Goal: Answer question/provide support

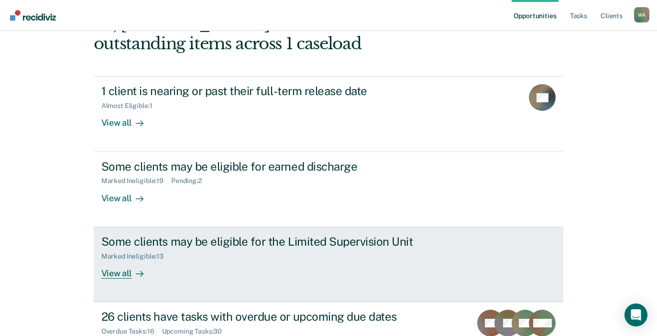
scroll to position [96, 0]
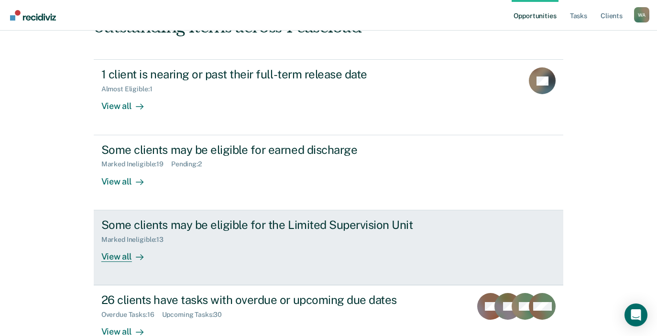
click at [117, 259] on div "View all" at bounding box center [128, 252] width 54 height 19
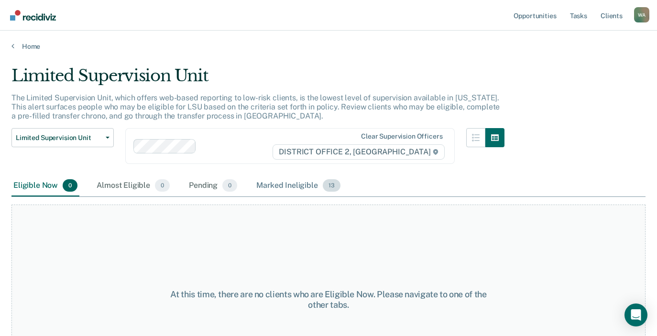
click at [287, 183] on div "Marked Ineligible 13" at bounding box center [297, 185] width 87 height 21
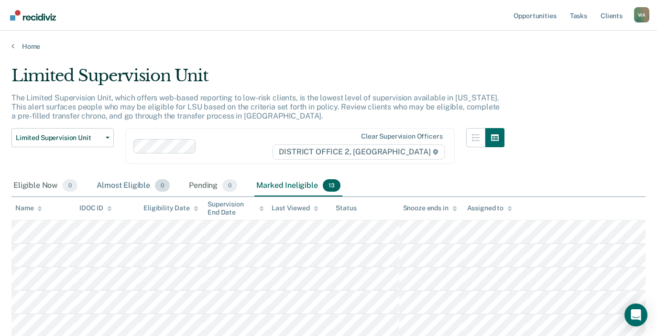
click at [129, 184] on div "Almost Eligible 0" at bounding box center [133, 185] width 77 height 21
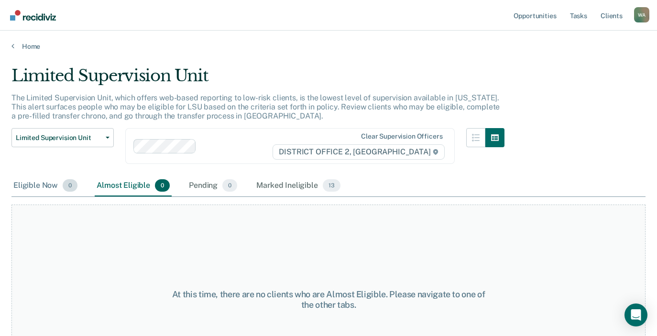
click at [47, 185] on div "Eligible Now 0" at bounding box center [45, 185] width 68 height 21
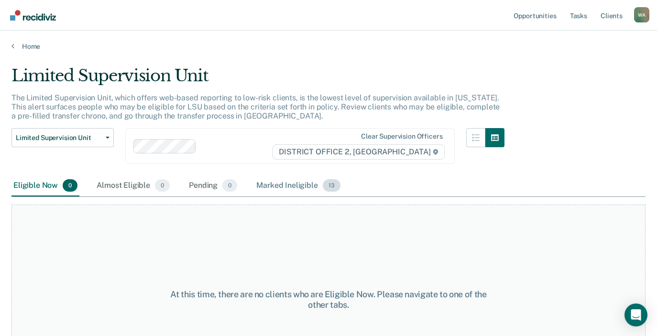
click at [280, 186] on div "Marked Ineligible 13" at bounding box center [297, 185] width 87 height 21
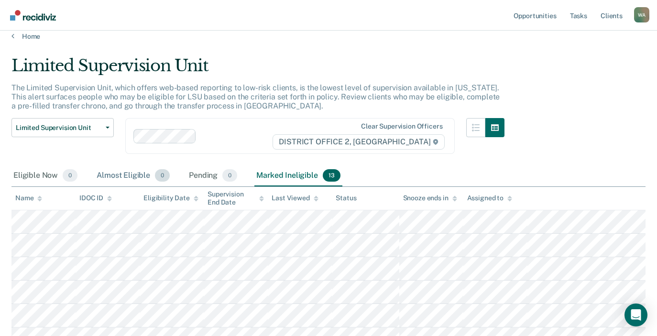
scroll to position [7, 0]
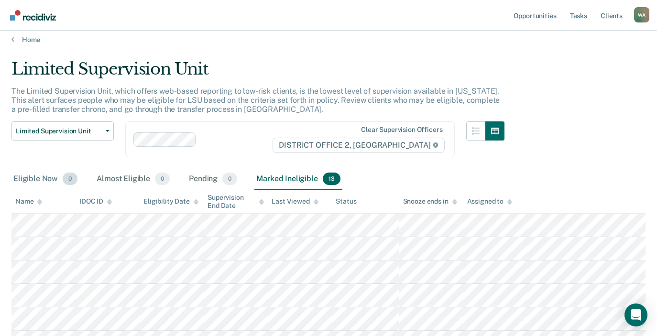
click at [31, 178] on div "Eligible Now 0" at bounding box center [45, 179] width 68 height 21
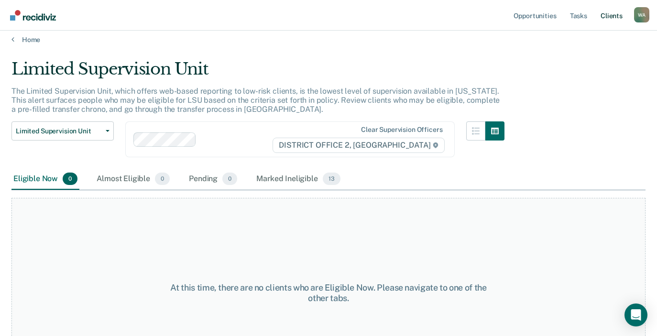
click at [610, 14] on link "Client s" at bounding box center [611, 15] width 26 height 31
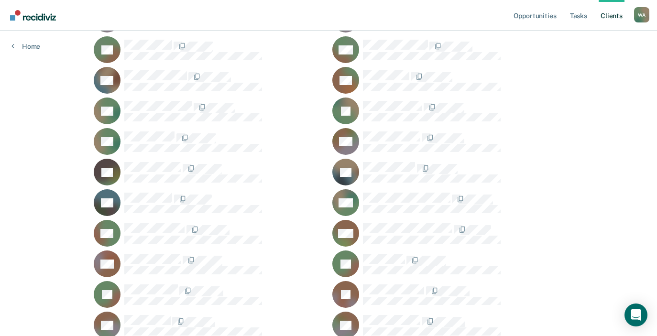
scroll to position [215, 0]
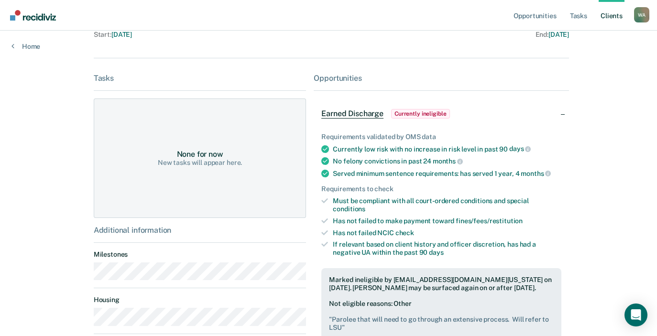
scroll to position [155, 0]
click at [331, 77] on div "Opportunities" at bounding box center [440, 77] width 255 height 9
click at [560, 113] on div "Earned Discharge Currently ineligible" at bounding box center [440, 113] width 255 height 31
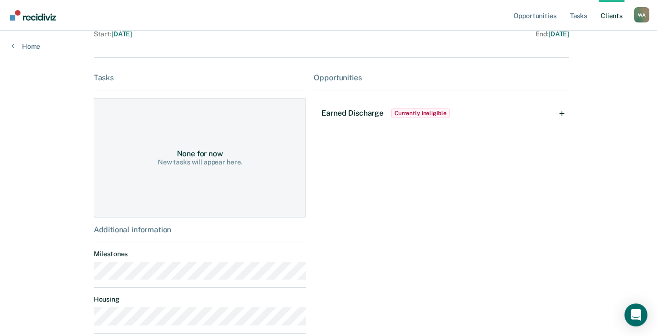
click at [560, 113] on div "Earned Discharge Currently ineligible" at bounding box center [440, 113] width 255 height 31
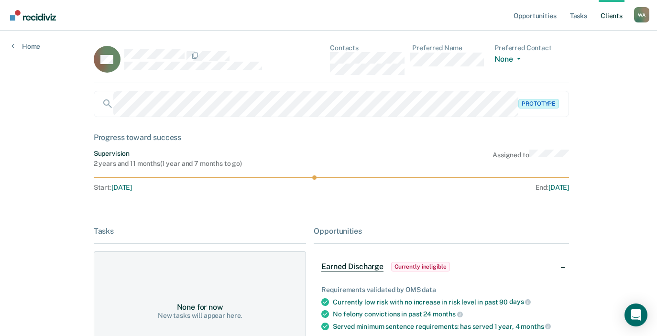
scroll to position [0, 0]
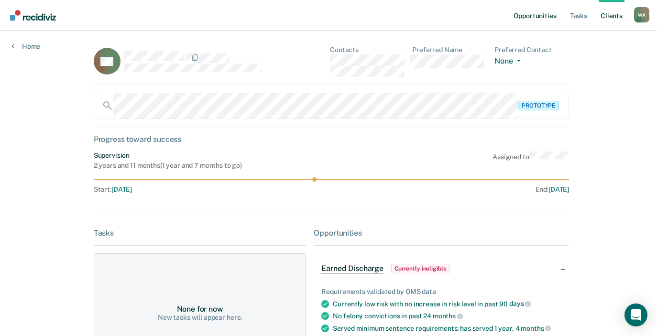
click at [539, 15] on link "Opportunities" at bounding box center [534, 15] width 46 height 31
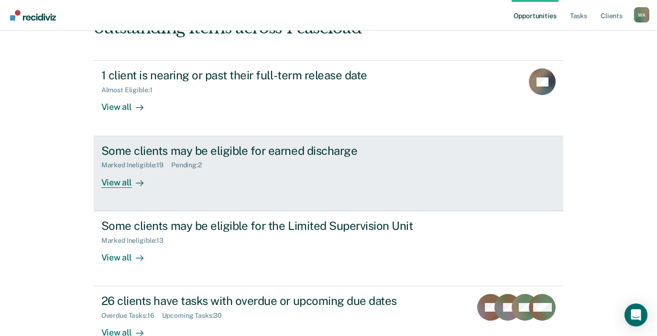
scroll to position [96, 0]
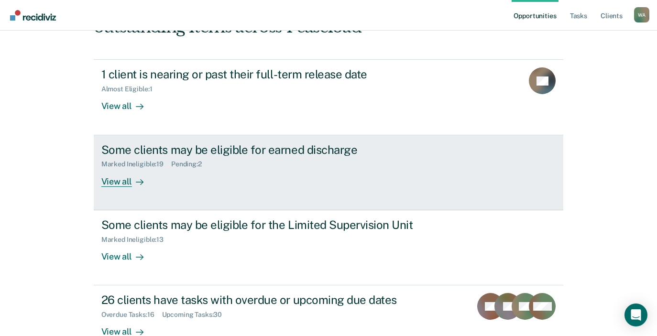
click at [114, 183] on div "View all" at bounding box center [128, 177] width 54 height 19
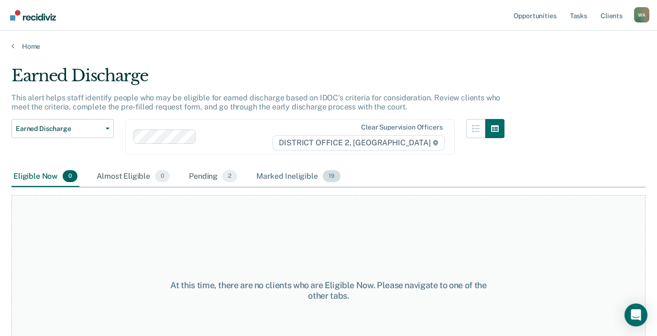
click at [302, 174] on div "Marked Ineligible 19" at bounding box center [297, 176] width 87 height 21
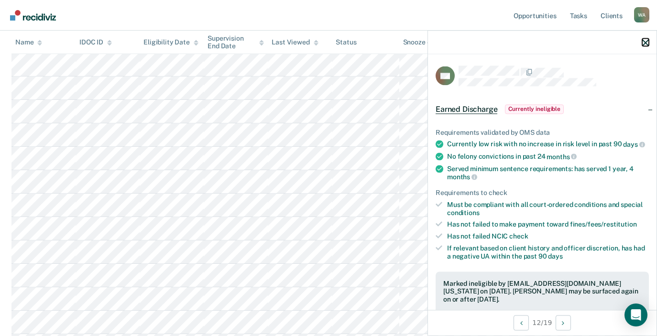
click at [647, 40] on icon "button" at bounding box center [645, 42] width 7 height 7
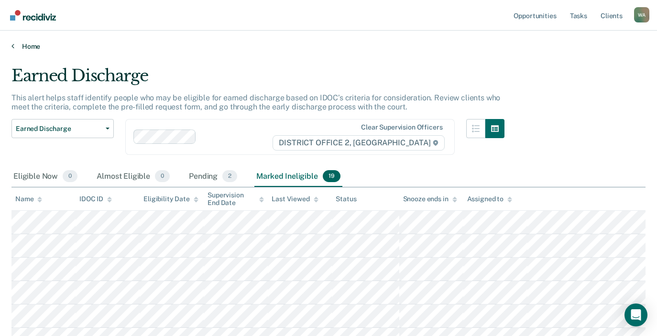
click at [19, 45] on link "Home" at bounding box center [328, 46] width 634 height 9
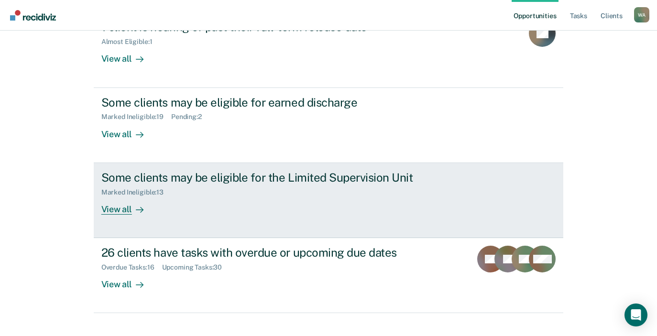
scroll to position [143, 0]
click at [117, 206] on div "View all" at bounding box center [128, 204] width 54 height 19
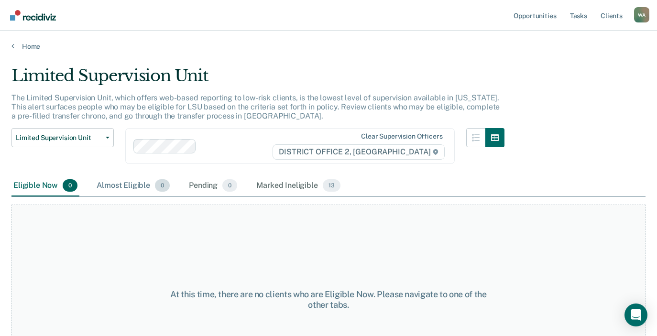
click at [118, 189] on div "Almost Eligible 0" at bounding box center [133, 185] width 77 height 21
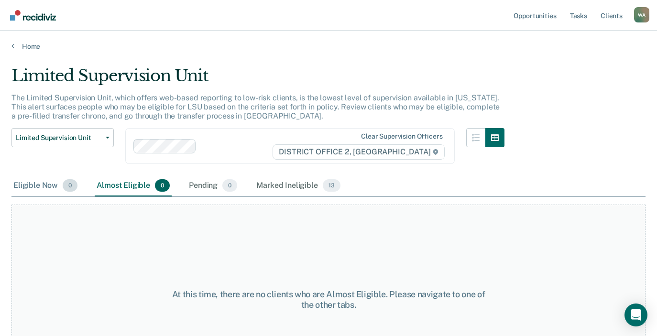
click at [40, 182] on div "Eligible Now 0" at bounding box center [45, 185] width 68 height 21
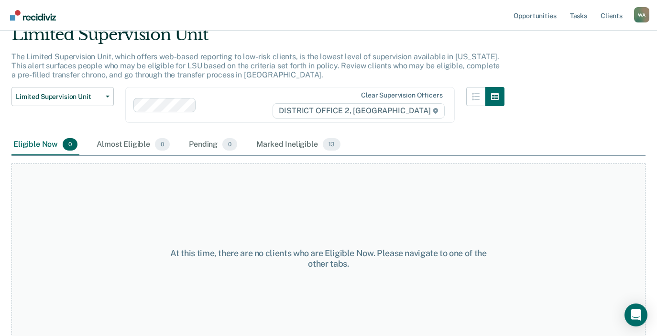
scroll to position [59, 0]
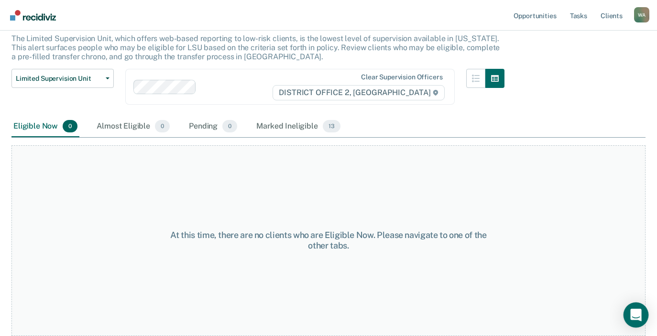
click at [638, 311] on icon "Open Intercom Messenger" at bounding box center [635, 315] width 11 height 12
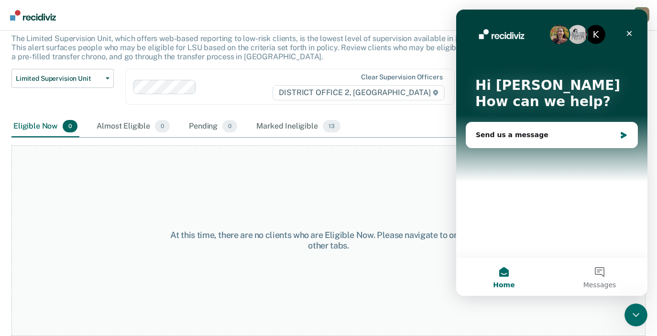
scroll to position [0, 0]
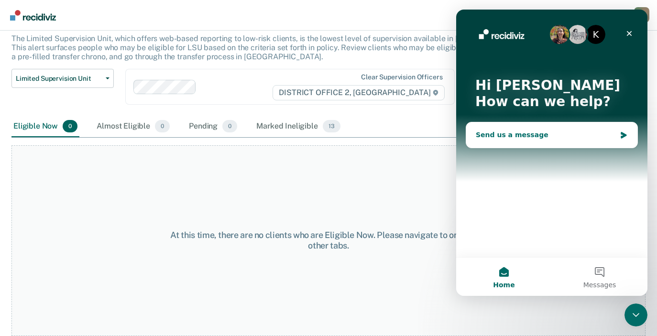
click at [543, 140] on div "Send us a message" at bounding box center [545, 135] width 140 height 10
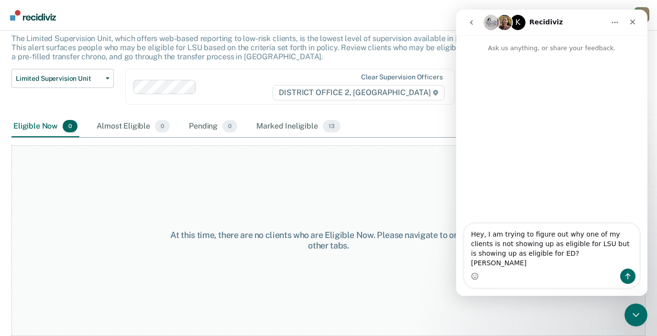
type textarea "Hey, I am trying to figure out why one of my clients is not showing up as eligi…"
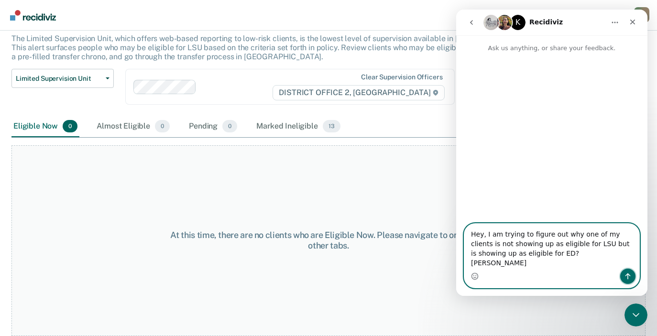
click at [630, 273] on icon "Send a message…" at bounding box center [628, 276] width 8 height 8
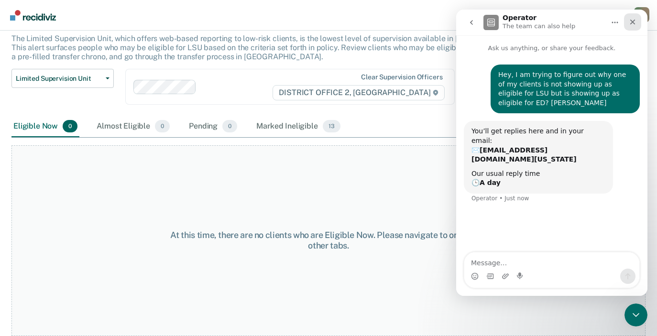
click at [634, 21] on icon "Close" at bounding box center [632, 22] width 8 height 8
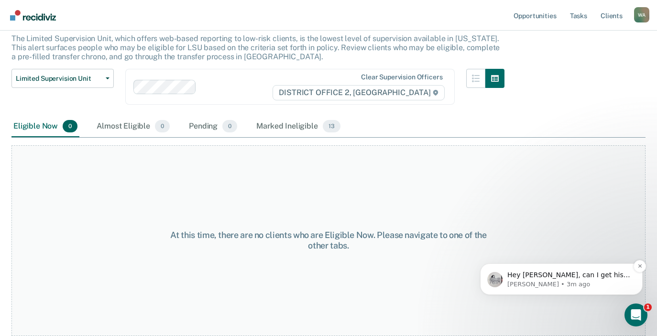
click at [571, 276] on p "Hey [PERSON_NAME], can I get his #?" at bounding box center [568, 275] width 123 height 10
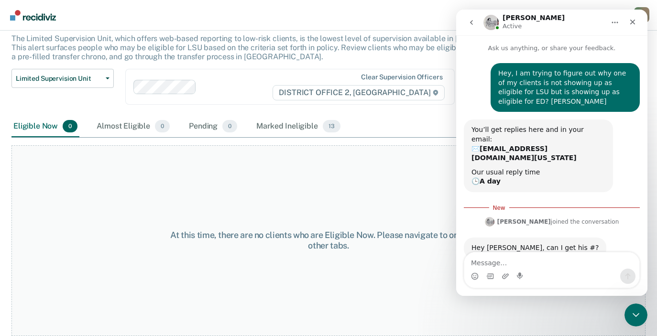
scroll to position [9, 0]
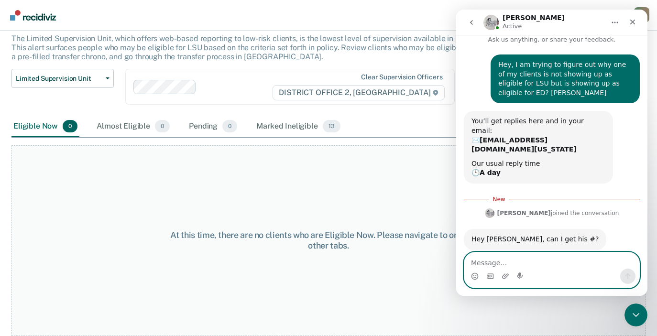
click at [483, 262] on textarea "Message…" at bounding box center [551, 260] width 175 height 16
type textarea "143597"
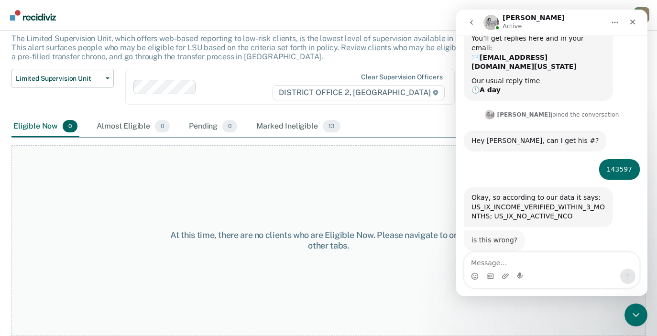
scroll to position [90, 0]
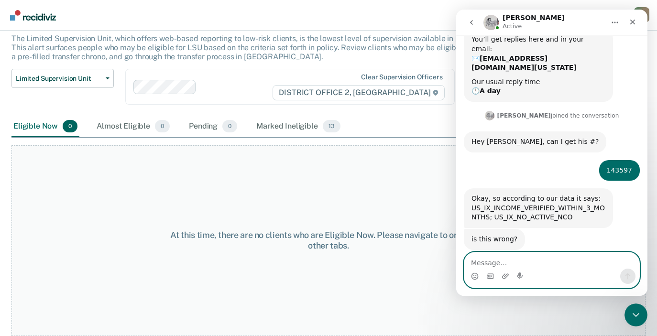
click at [501, 263] on textarea "Message…" at bounding box center [551, 260] width 175 height 16
type textarea "no, that's right... there's an active NCO"
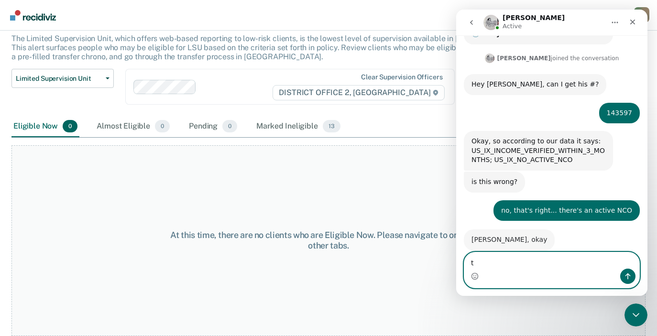
scroll to position [148, 0]
type textarea "thats what I was missing"
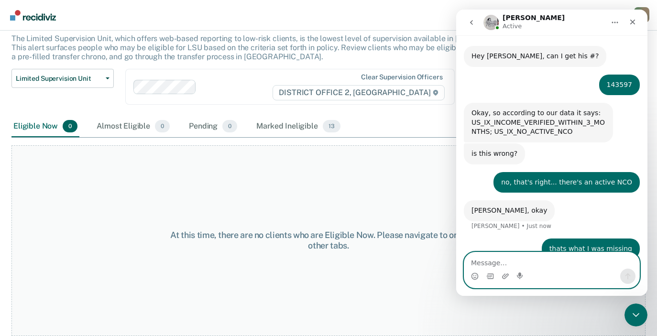
scroll to position [213, 0]
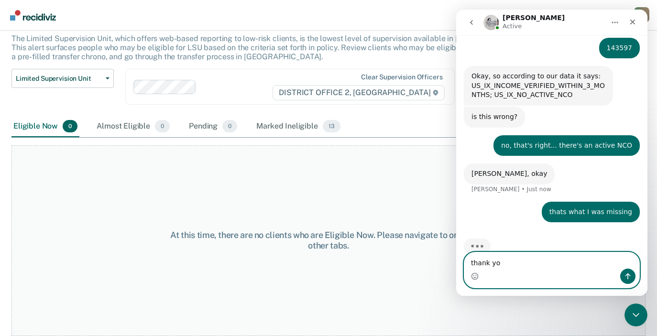
type textarea "thank you"
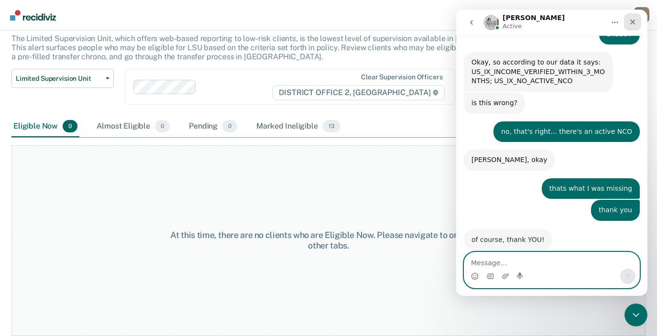
scroll to position [226, 0]
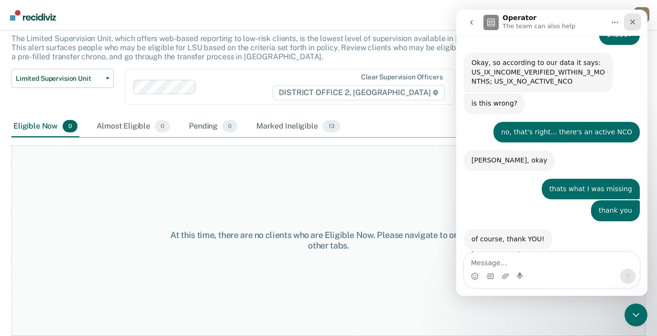
click at [632, 21] on icon "Close" at bounding box center [632, 22] width 5 height 5
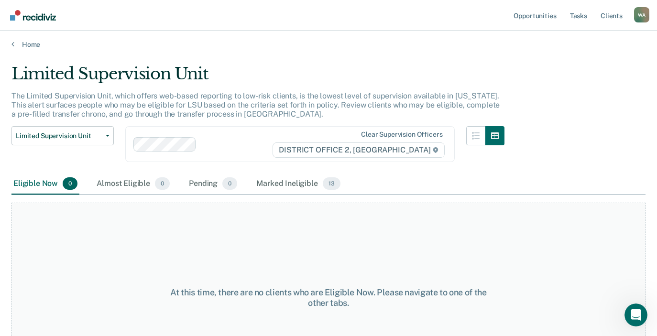
scroll to position [0, 0]
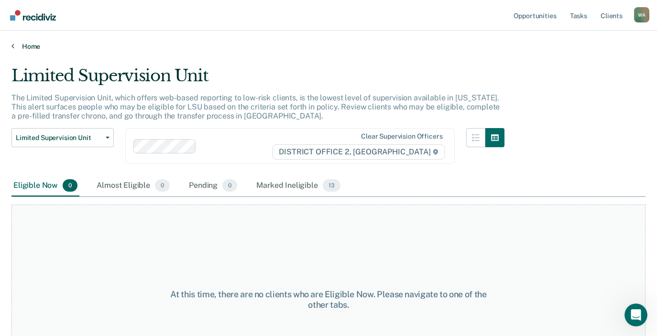
click at [26, 45] on link "Home" at bounding box center [328, 46] width 634 height 9
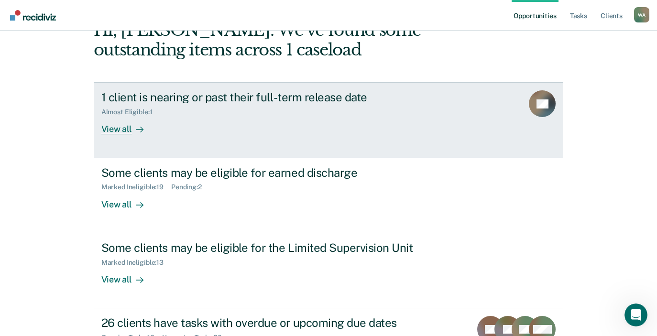
scroll to position [84, 0]
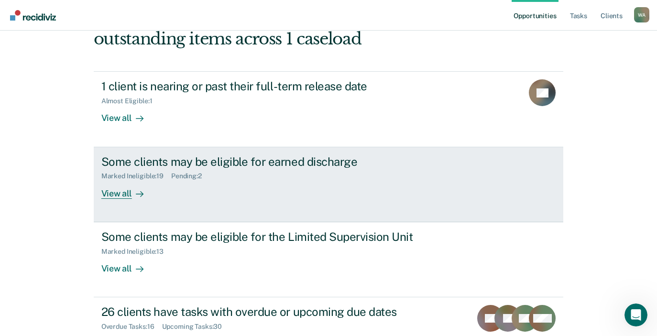
click at [116, 195] on div "View all" at bounding box center [128, 189] width 54 height 19
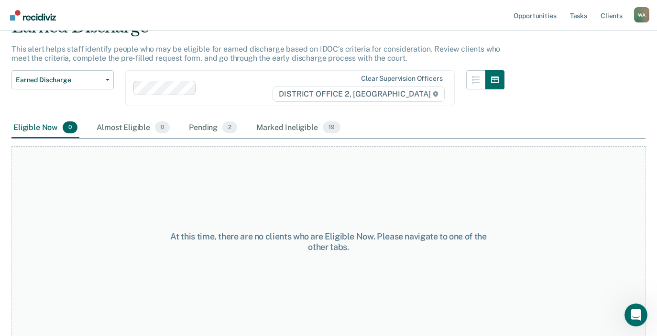
scroll to position [50, 0]
click at [282, 129] on div "Marked Ineligible 19" at bounding box center [297, 127] width 87 height 21
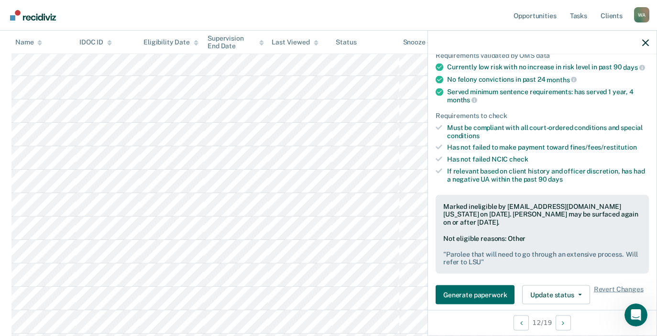
scroll to position [84, 0]
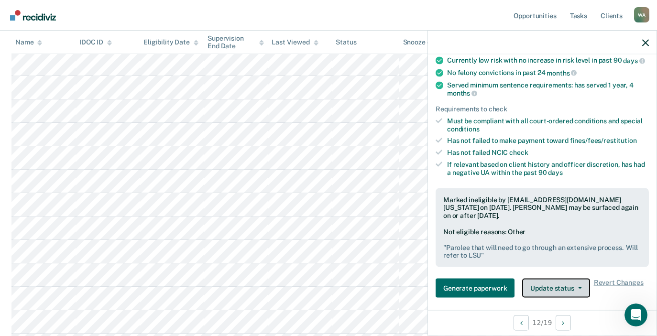
click at [580, 292] on button "Update status" at bounding box center [555, 288] width 67 height 19
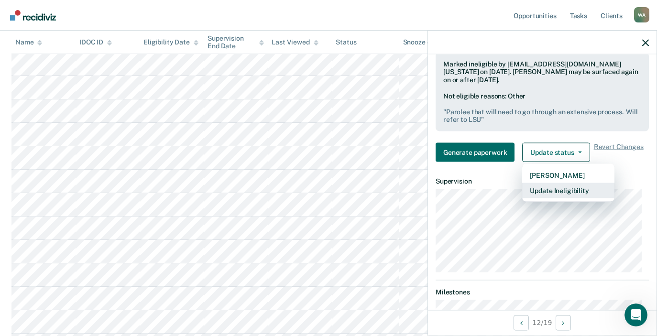
click at [562, 198] on button "Update Ineligibility" at bounding box center [568, 190] width 92 height 15
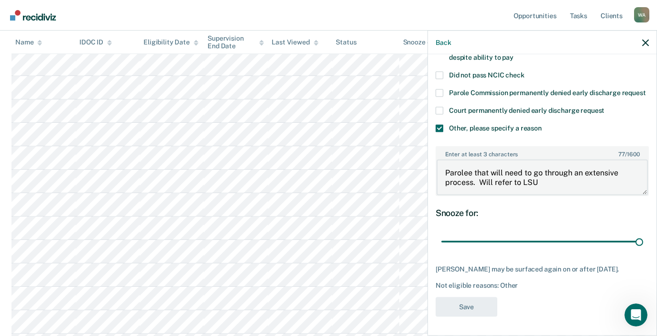
drag, startPoint x: 540, startPoint y: 173, endPoint x: 481, endPoint y: 173, distance: 59.3
click at [481, 173] on textarea "Parolee that will need to go through an extensive process. Will refer to LSU" at bounding box center [541, 177] width 211 height 35
drag, startPoint x: 502, startPoint y: 172, endPoint x: 490, endPoint y: 172, distance: 11.5
click at [490, 172] on textarea "Parolee that will need to go through an extensive process and has Attempted [ME…" at bounding box center [541, 177] width 211 height 35
type textarea "Parolee that will need to go through an extensive process and is on for Attempt…"
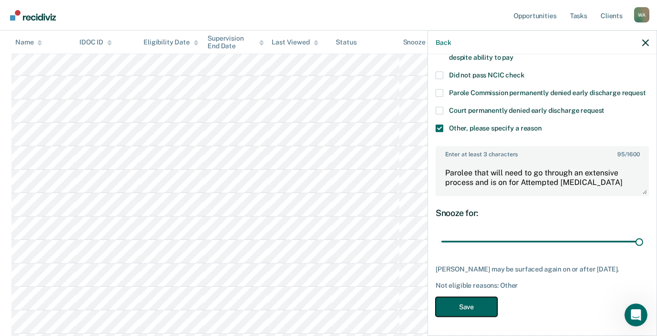
click at [475, 303] on button "Save" at bounding box center [466, 307] width 62 height 20
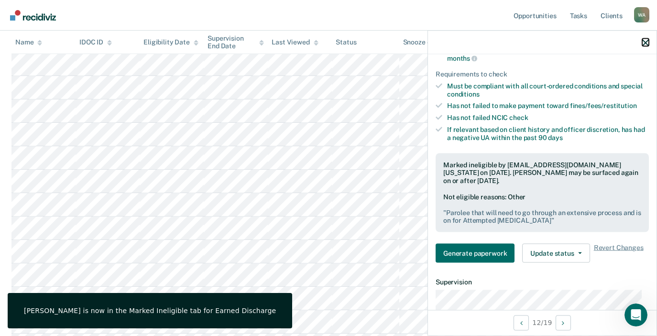
click at [645, 40] on icon "button" at bounding box center [645, 42] width 7 height 7
